Goal: Check status: Check status

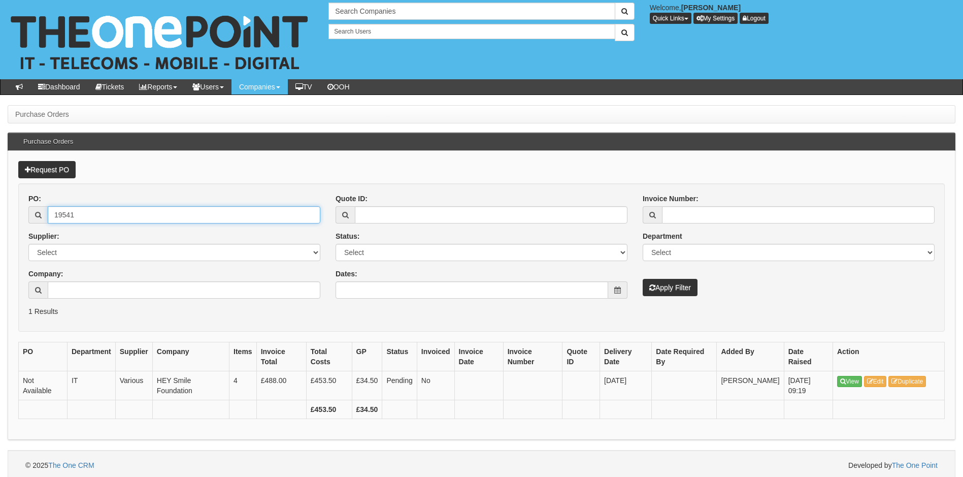
click at [97, 219] on input "19541" at bounding box center [184, 214] width 273 height 17
type input "19508"
click at [642, 279] on button "Apply Filter" at bounding box center [669, 287] width 55 height 17
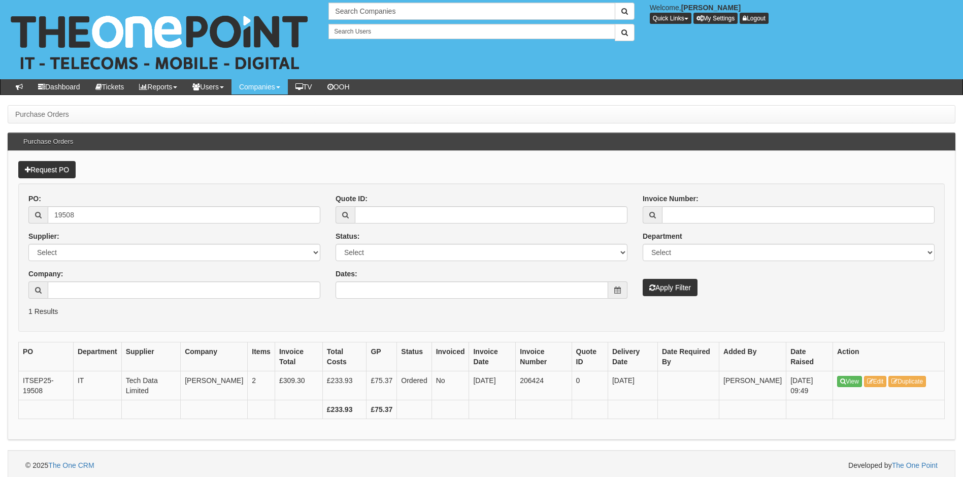
scroll to position [4, 0]
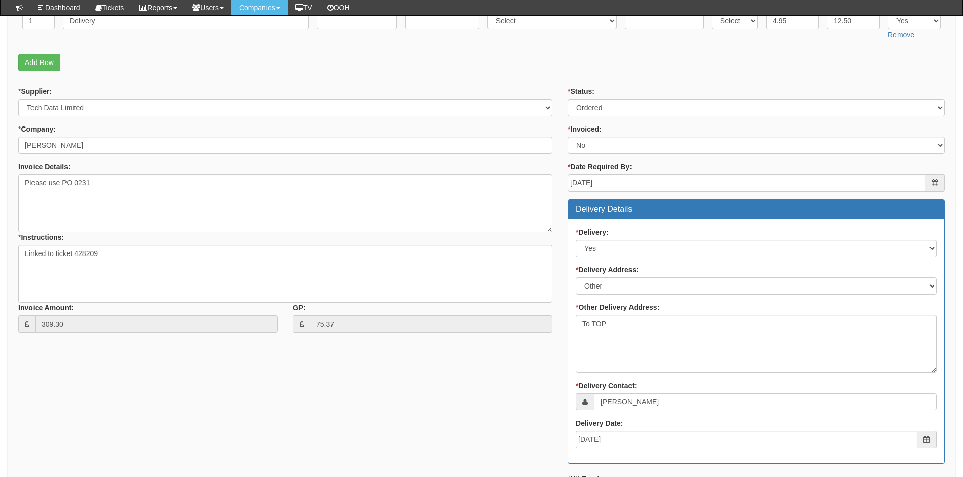
scroll to position [283, 0]
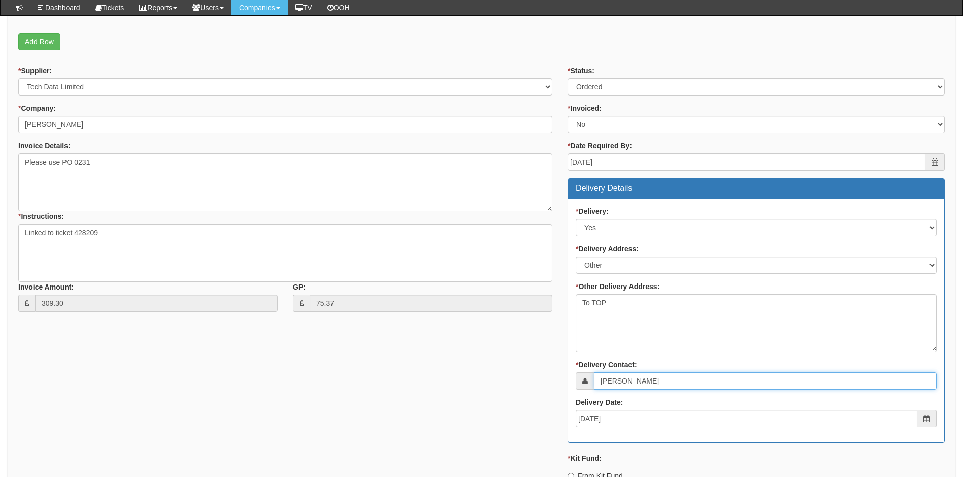
drag, startPoint x: 657, startPoint y: 381, endPoint x: 590, endPoint y: 401, distance: 70.1
click at [590, 401] on div "* Delivery: Select No Not Applicable Yes * Delivery Address: Select Not Applica…" at bounding box center [756, 320] width 376 height 244
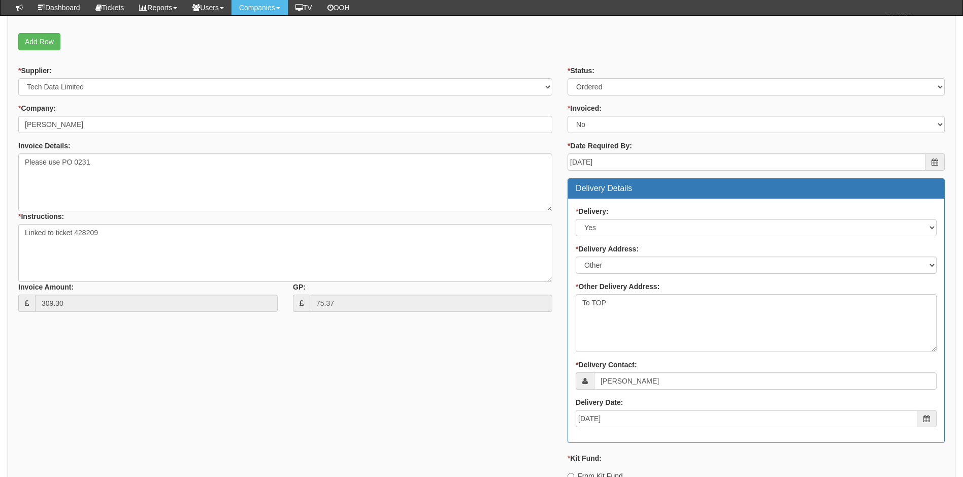
click at [474, 378] on div "* Supplier: Select 123 [DOMAIN_NAME] 1Password 3 4Gon [PERSON_NAME] Electric Lt…" at bounding box center [481, 345] width 941 height 561
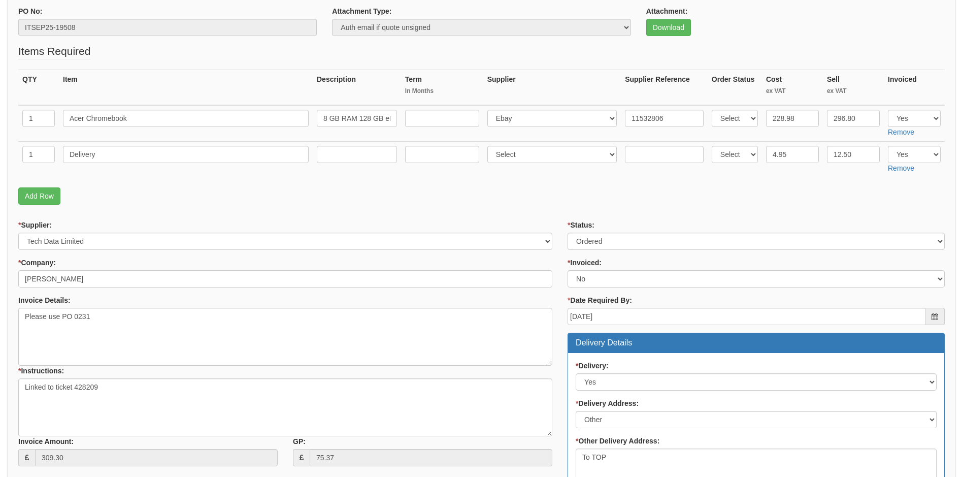
scroll to position [0, 0]
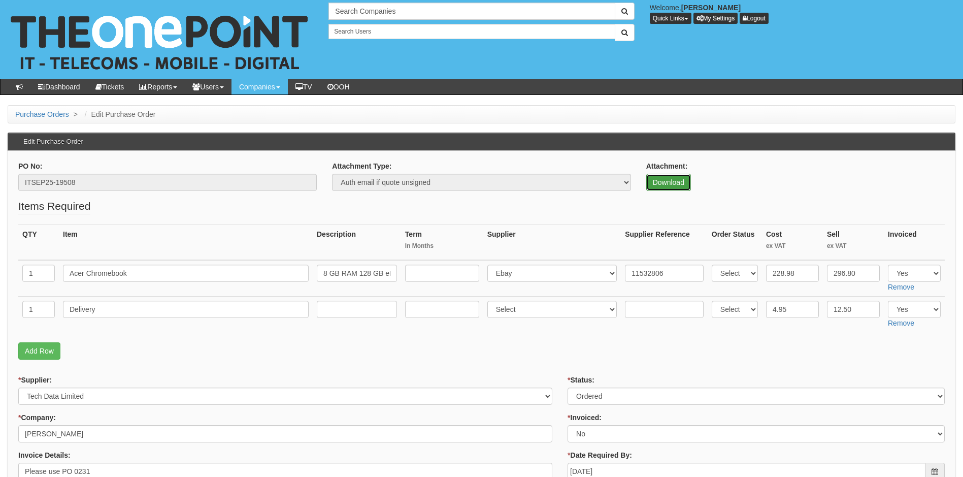
click at [674, 182] on link "Download" at bounding box center [668, 182] width 45 height 17
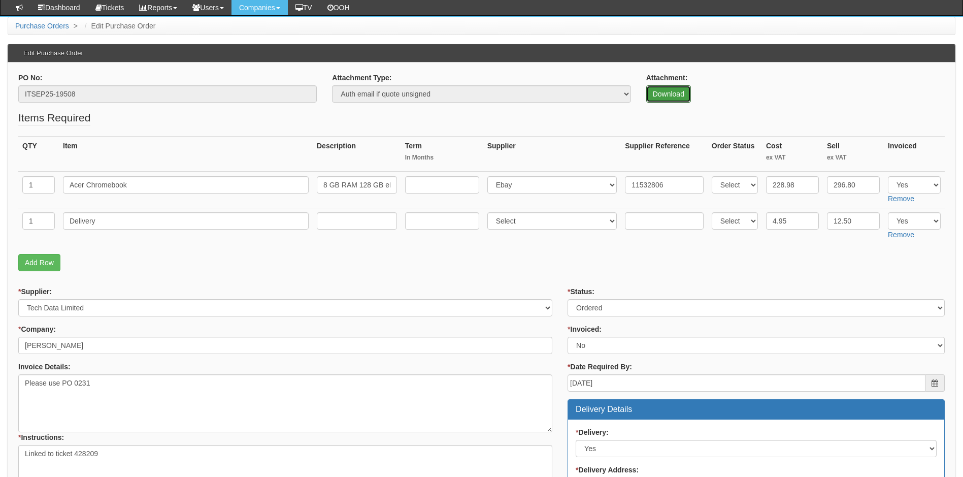
scroll to position [152, 0]
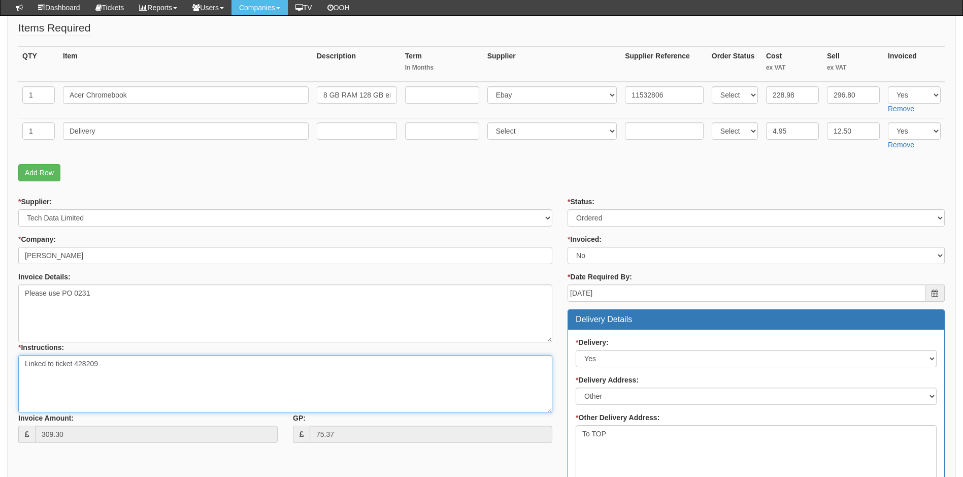
drag, startPoint x: 74, startPoint y: 362, endPoint x: 98, endPoint y: 363, distance: 24.4
click at [98, 363] on textarea "Linked to ticket 428209" at bounding box center [285, 384] width 534 height 58
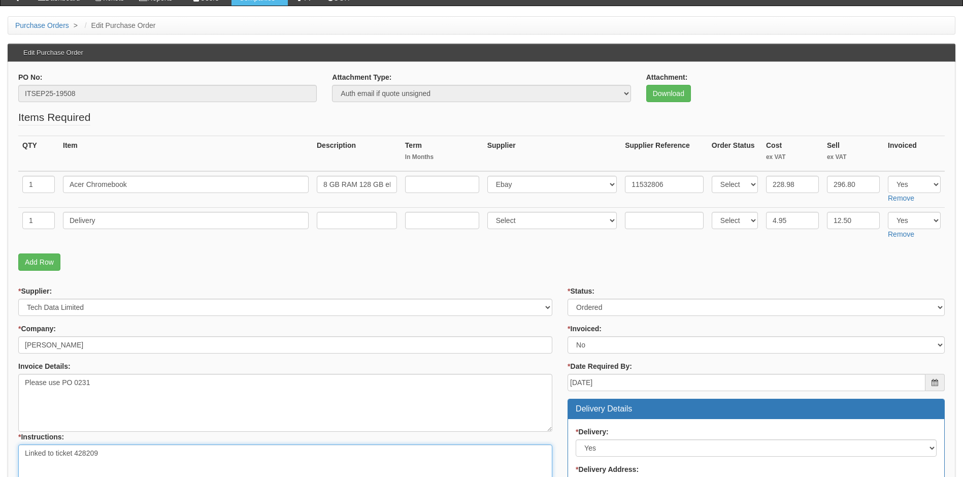
scroll to position [0, 0]
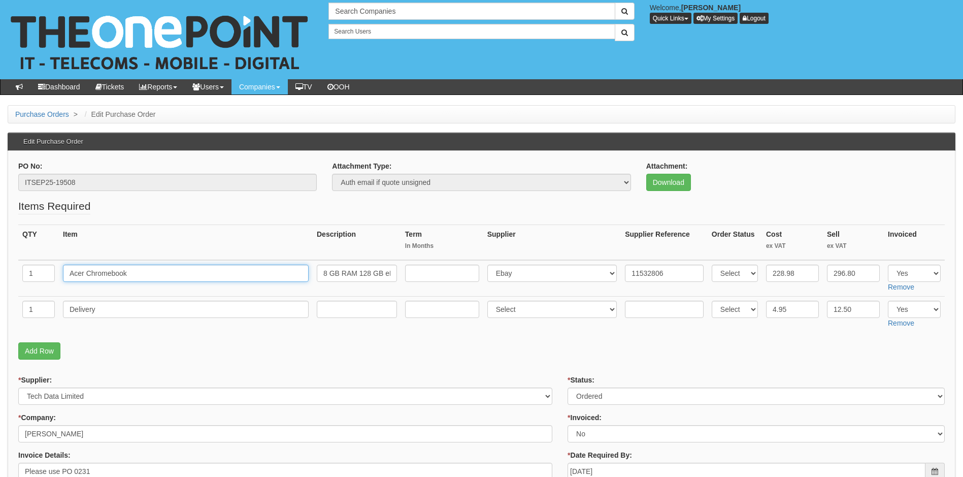
drag, startPoint x: 138, startPoint y: 274, endPoint x: 56, endPoint y: 276, distance: 81.2
click at [56, 276] on tr "1 Acer Chromebook 8 GB RAM 128 GB eMMC Select 123 REG.co.uk 1Password 3 4Gon AA…" at bounding box center [481, 278] width 926 height 37
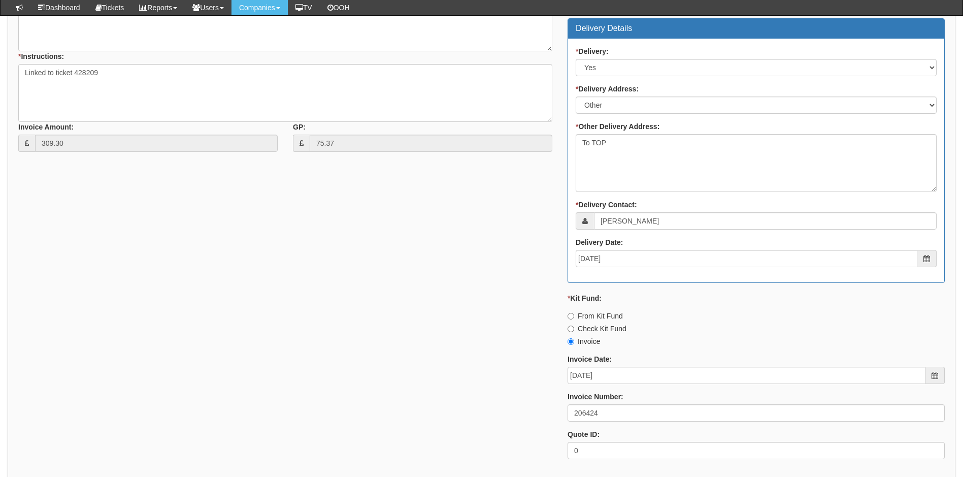
scroll to position [457, 0]
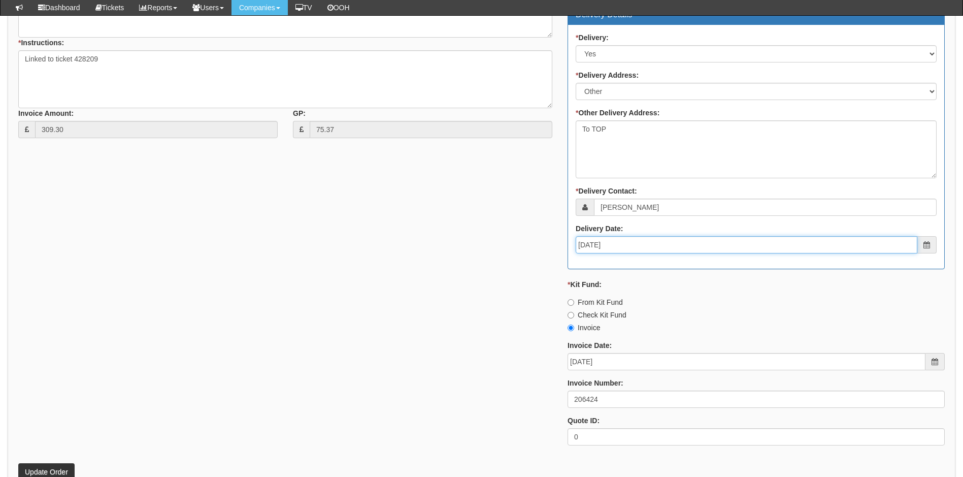
drag, startPoint x: 620, startPoint y: 245, endPoint x: 564, endPoint y: 247, distance: 55.9
click at [564, 247] on div "* Status: Select Approved Completed Delivered Invoiced Ordered Ordered to site …" at bounding box center [756, 172] width 392 height 561
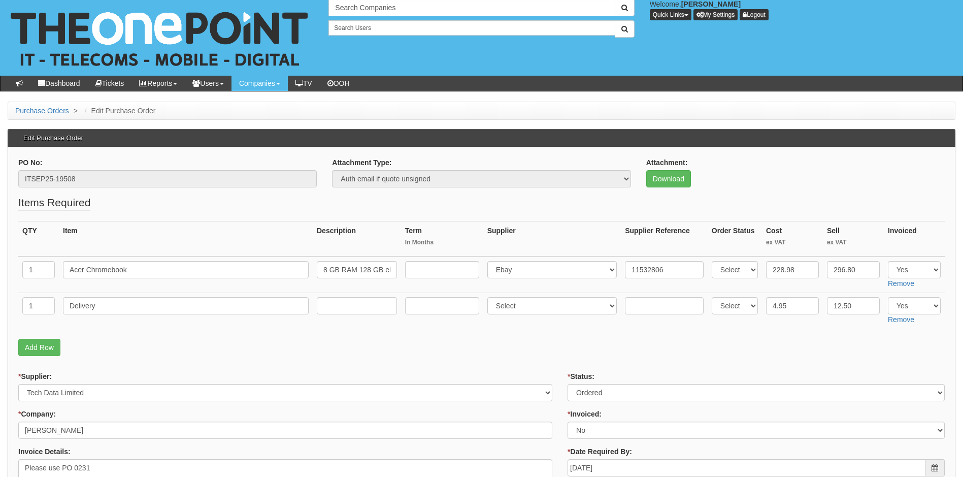
scroll to position [0, 0]
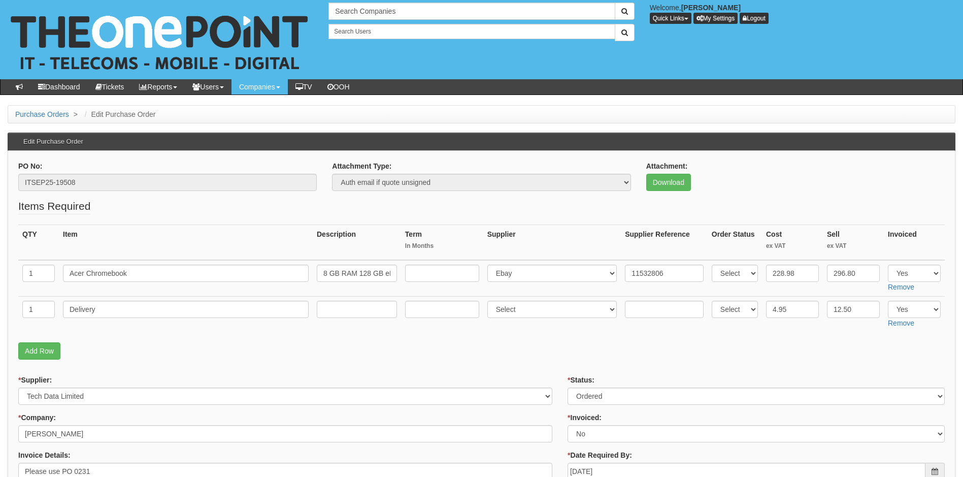
click at [525, 336] on fieldset "Items Required QTY Item Description Term In Months Supplier Supplier Reference …" at bounding box center [481, 281] width 926 height 166
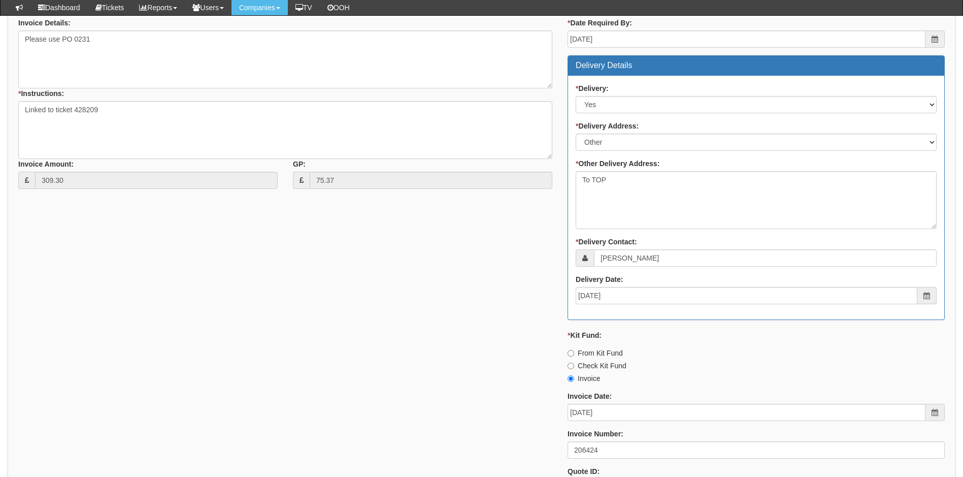
scroll to position [305, 0]
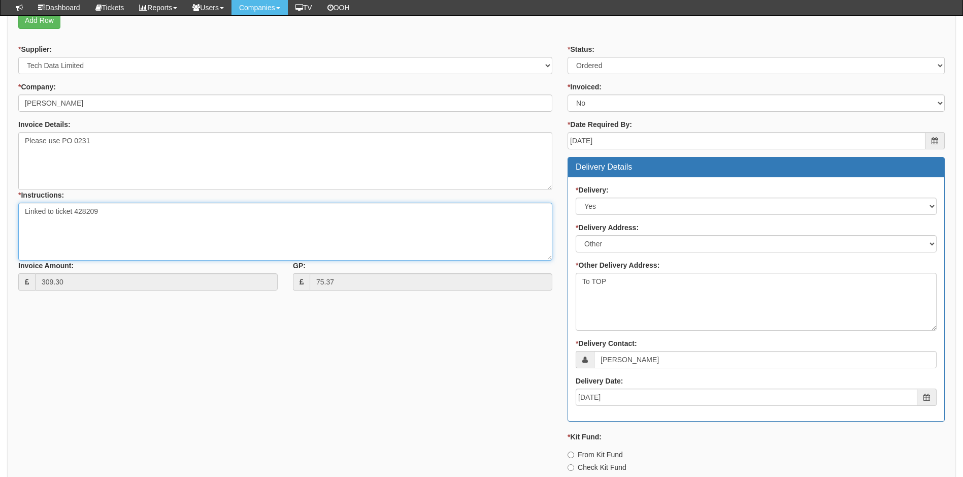
drag, startPoint x: 74, startPoint y: 213, endPoint x: 111, endPoint y: 219, distance: 37.0
click at [111, 219] on textarea "Linked to ticket 428209" at bounding box center [285, 231] width 534 height 58
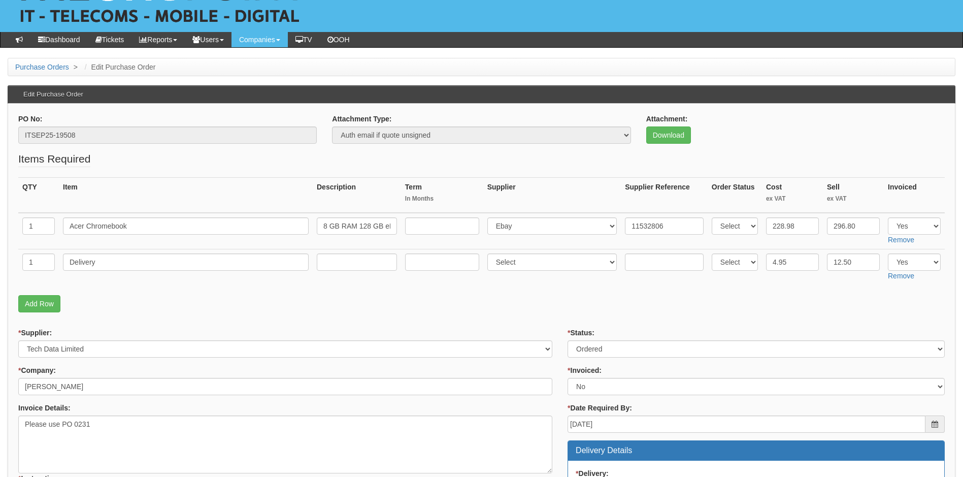
scroll to position [0, 0]
